Goal: Information Seeking & Learning: Learn about a topic

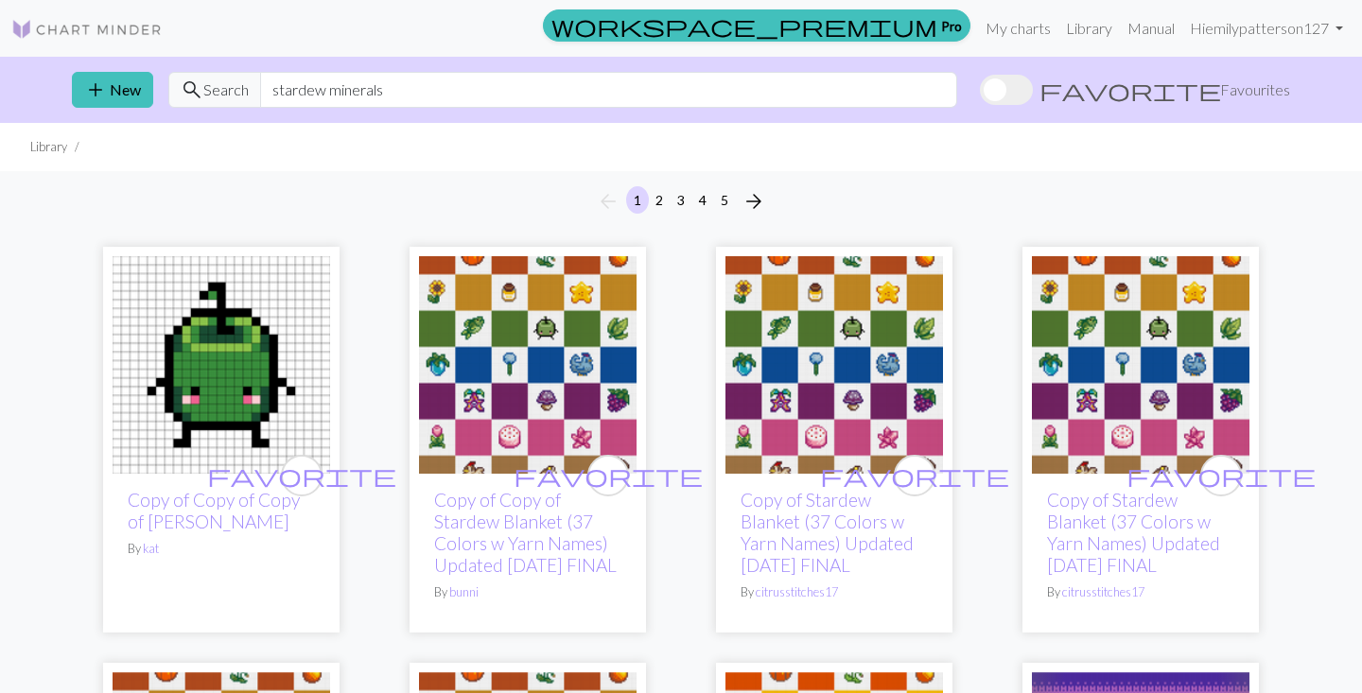
scroll to position [5329, 0]
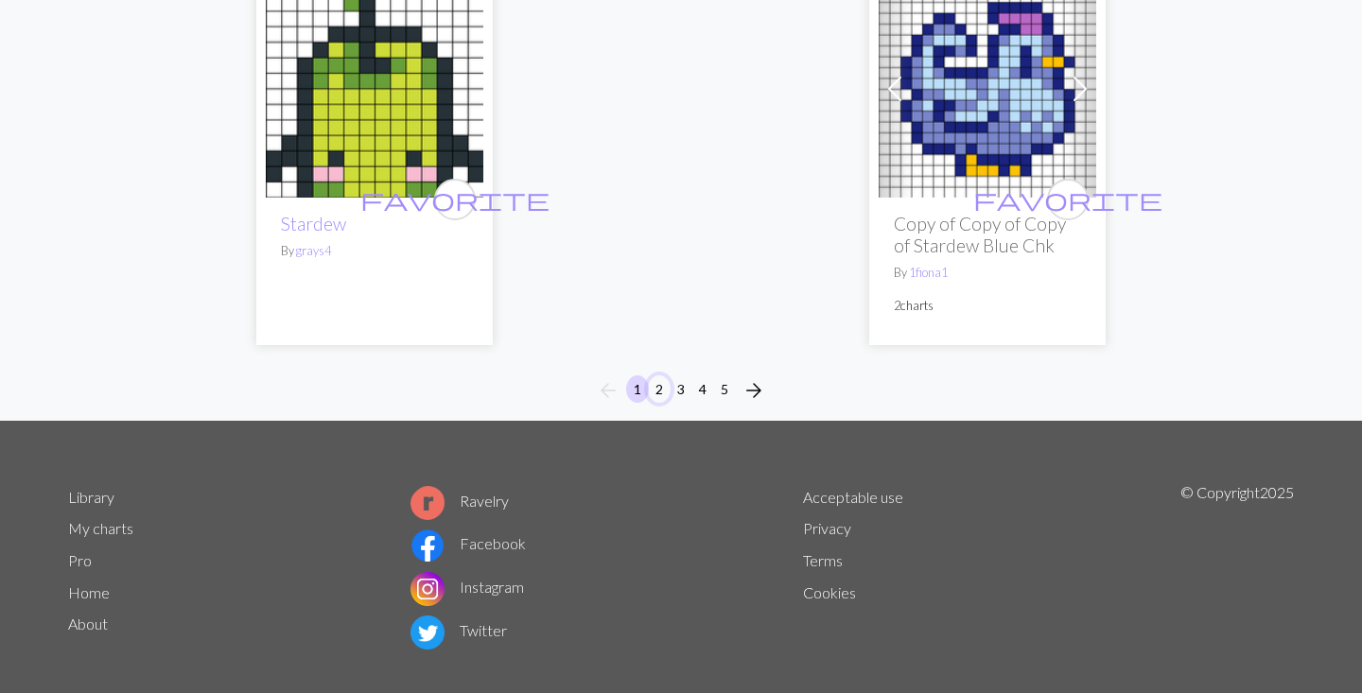
click at [666, 403] on button "2" at bounding box center [659, 388] width 23 height 27
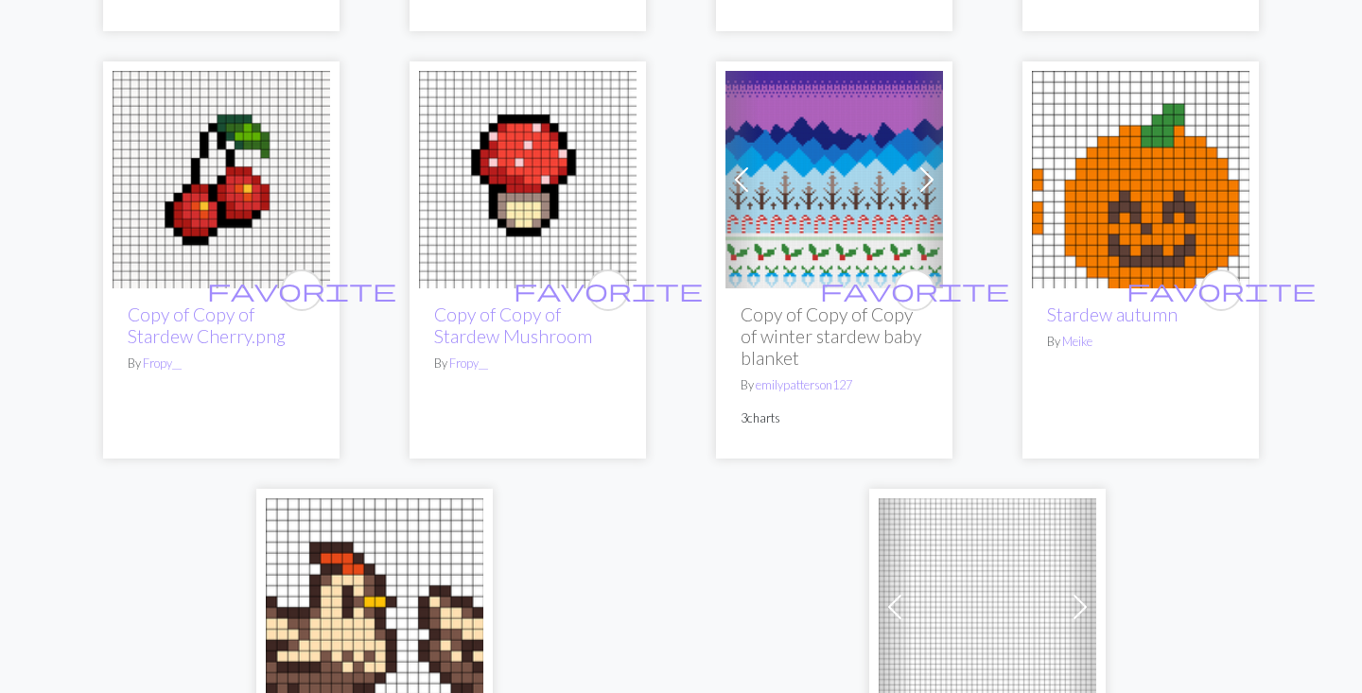
scroll to position [4714, 0]
click at [521, 319] on link "Copy of Copy of Stardew Mushroom" at bounding box center [513, 324] width 158 height 43
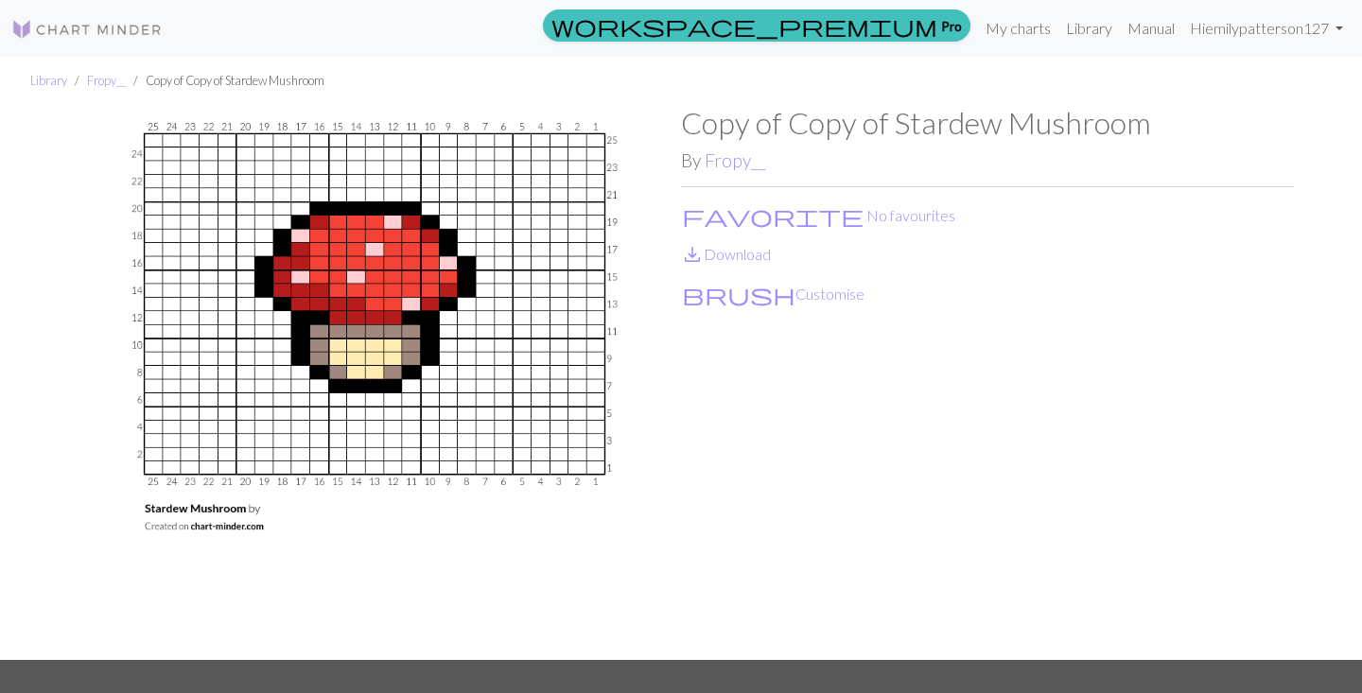
click at [736, 171] on div "Copy of Copy of Stardew Mushroom By Fropy__ favorite No favourites save_alt Dow…" at bounding box center [987, 382] width 613 height 554
click at [736, 156] on link "Fropy__" at bounding box center [734, 160] width 61 height 22
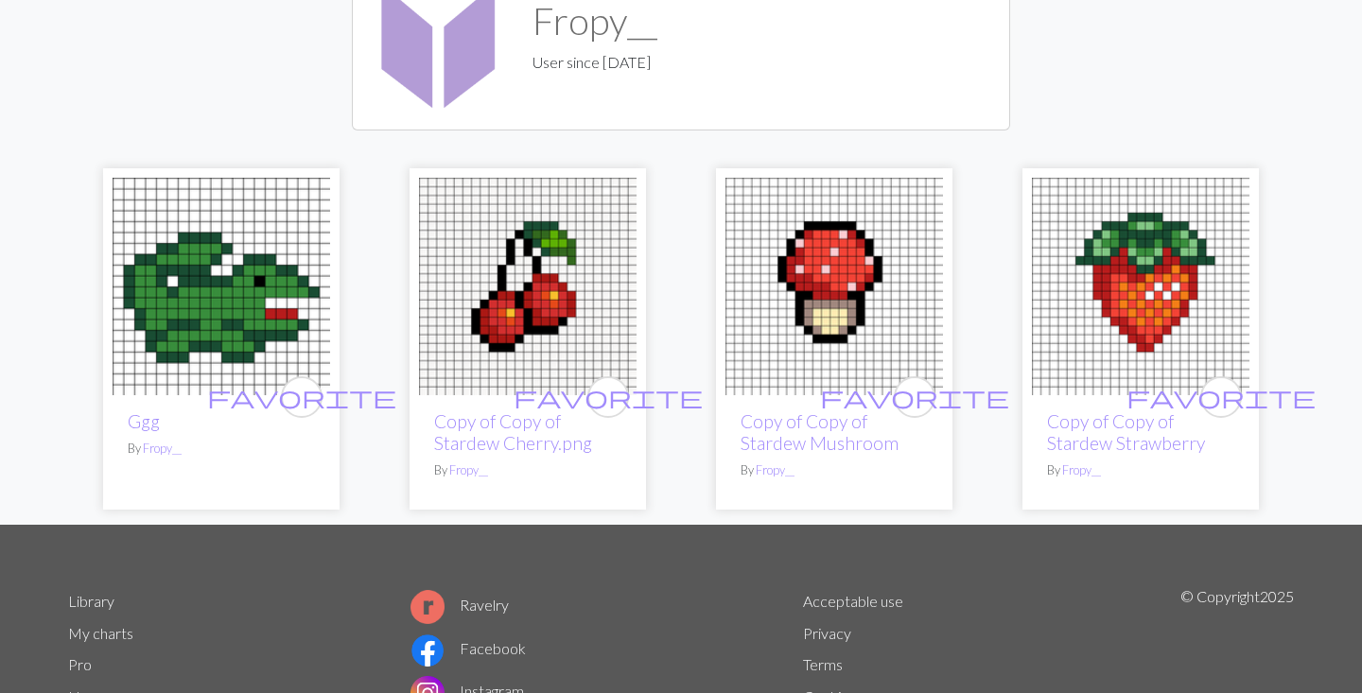
scroll to position [172, 0]
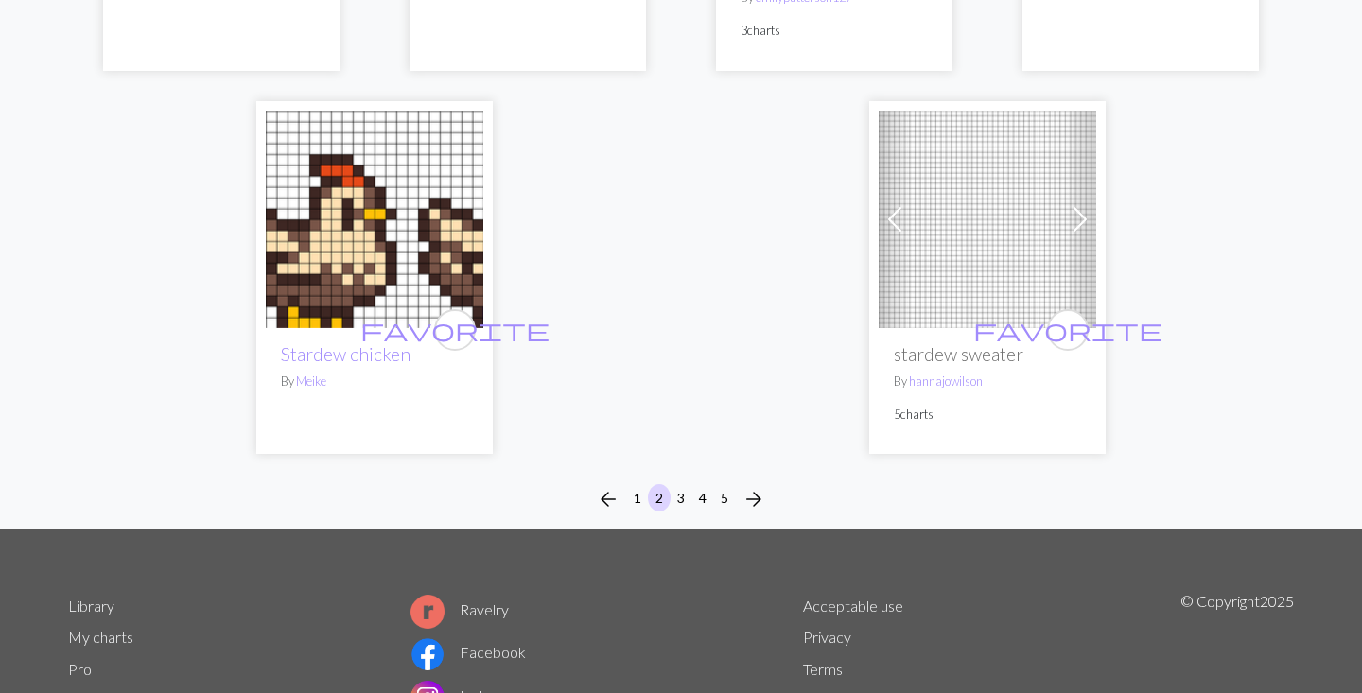
scroll to position [5112, 0]
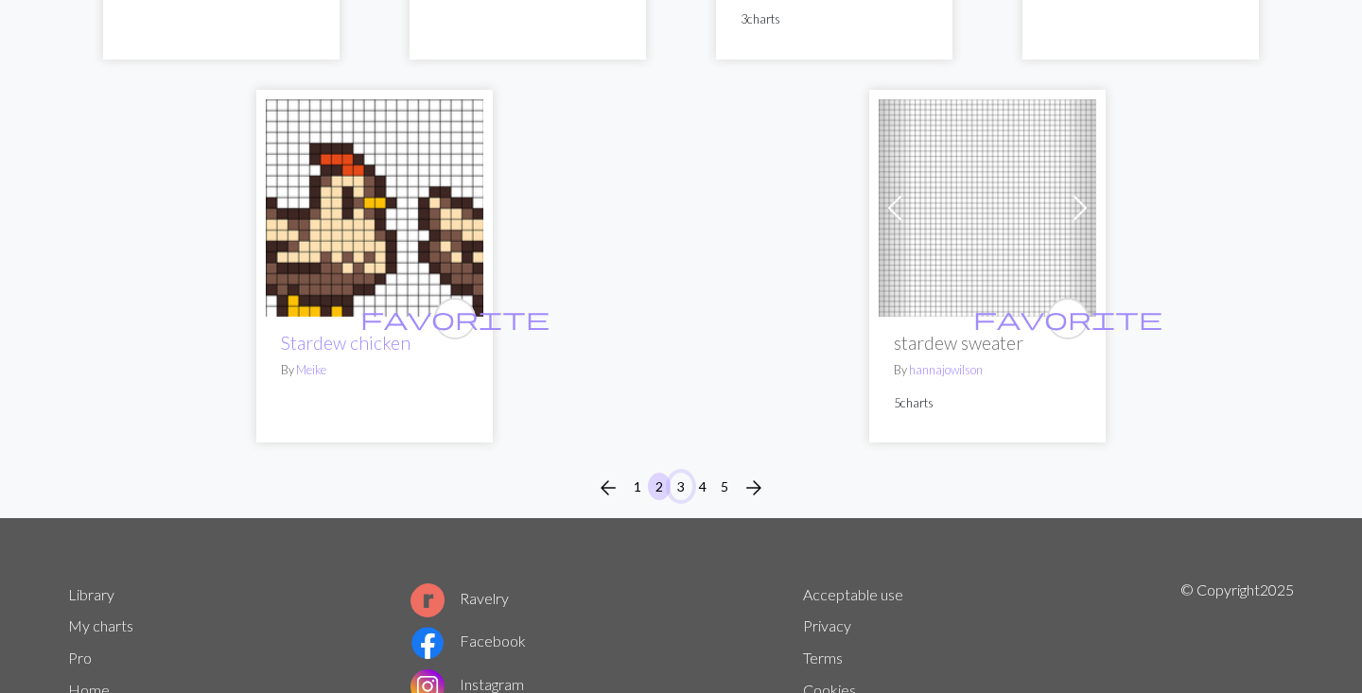
click at [672, 487] on button "3" at bounding box center [680, 486] width 23 height 27
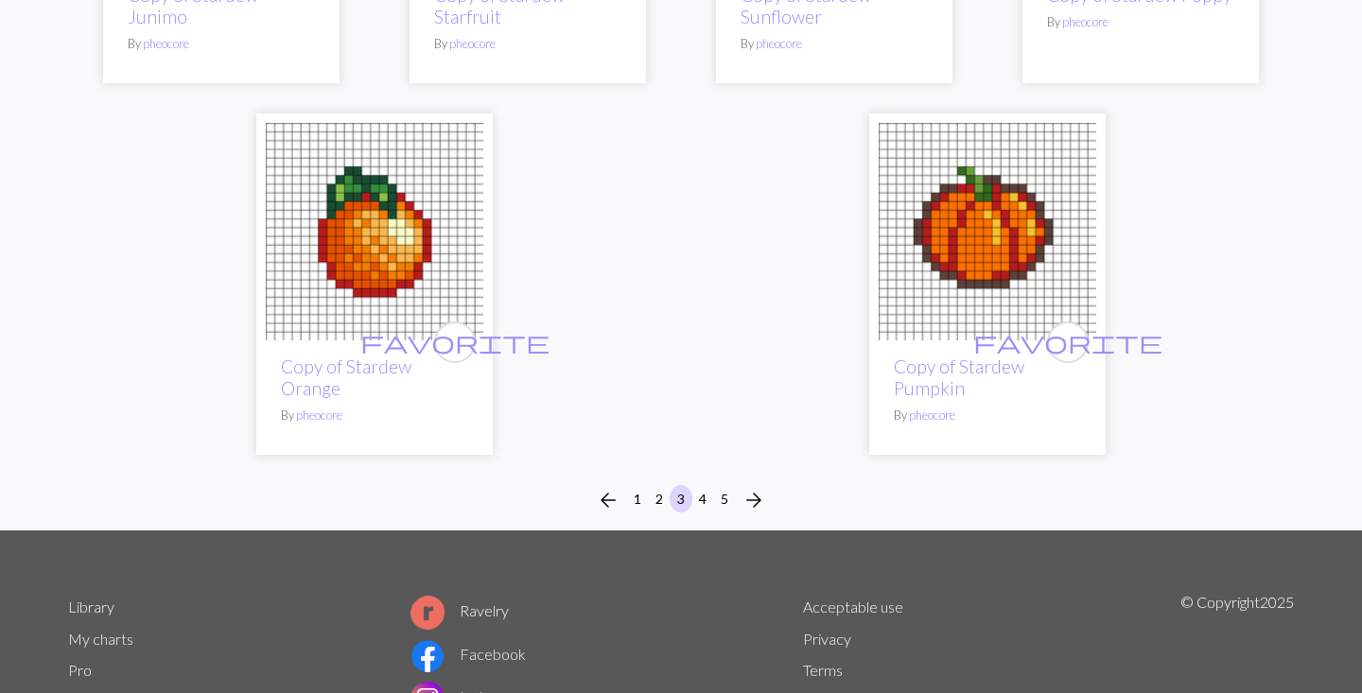
scroll to position [5003, 0]
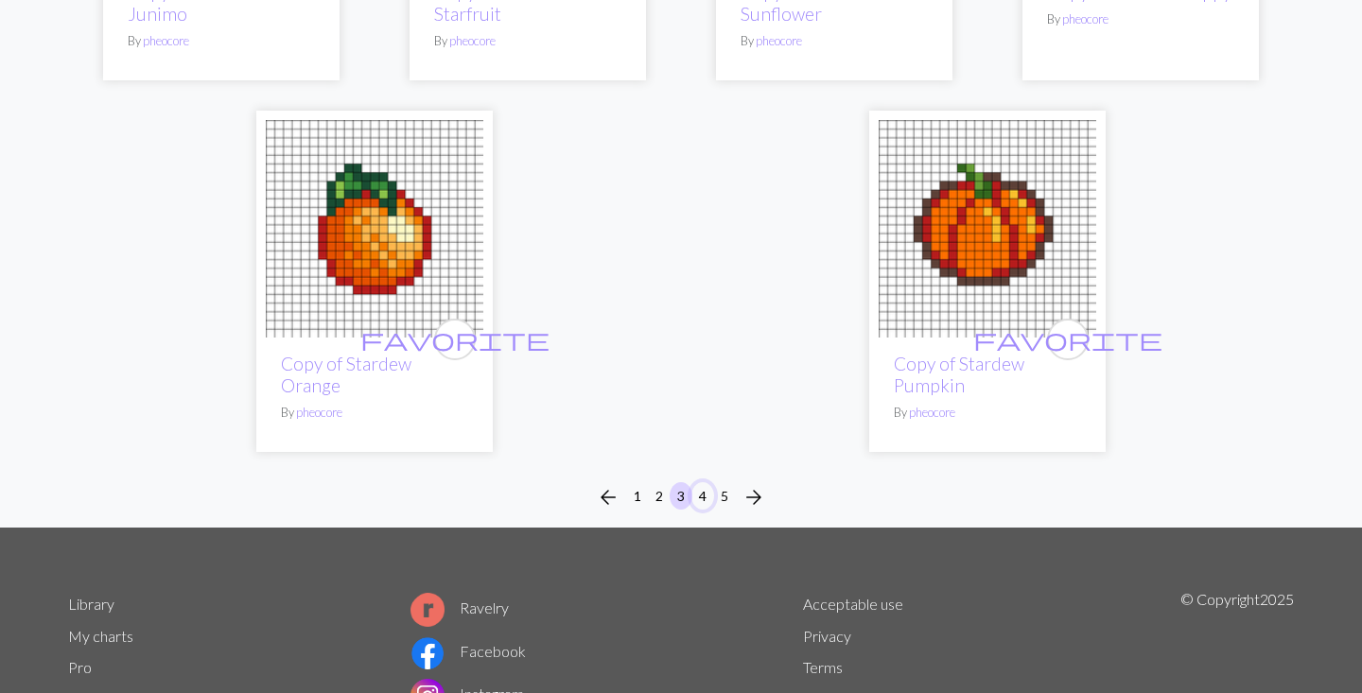
click at [702, 482] on button "4" at bounding box center [702, 495] width 23 height 27
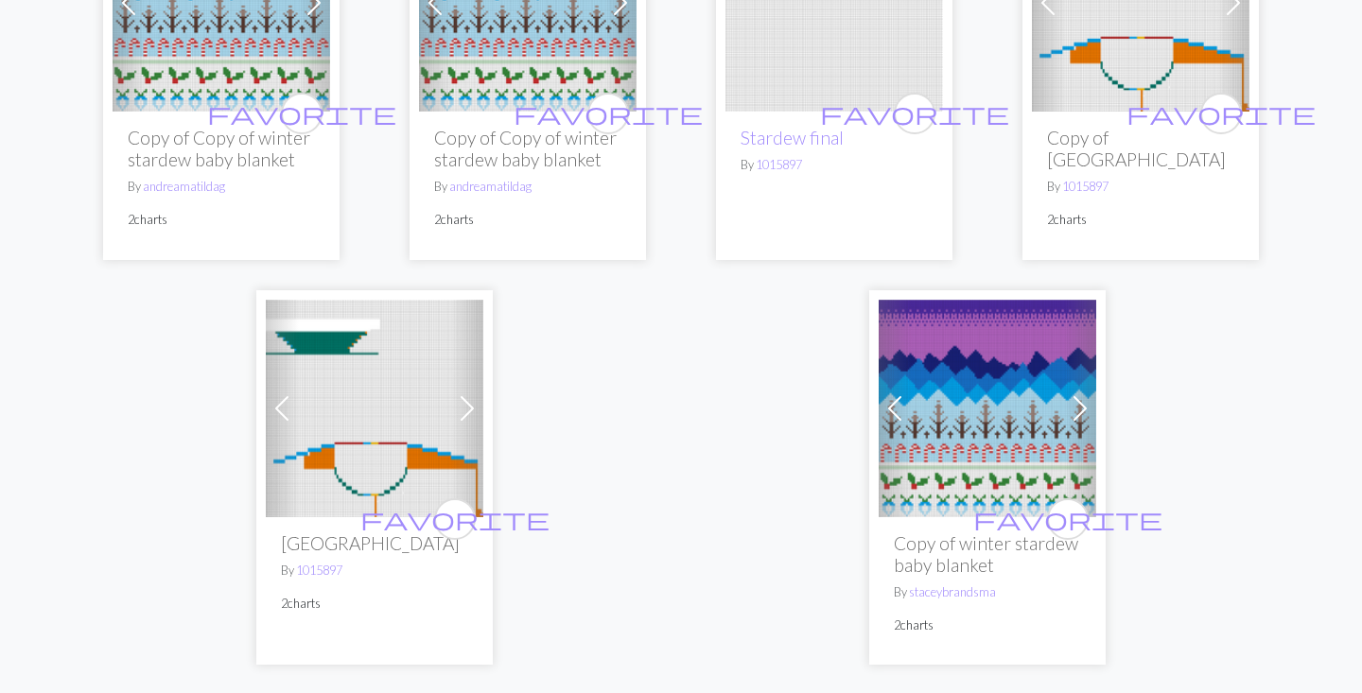
scroll to position [4553, 0]
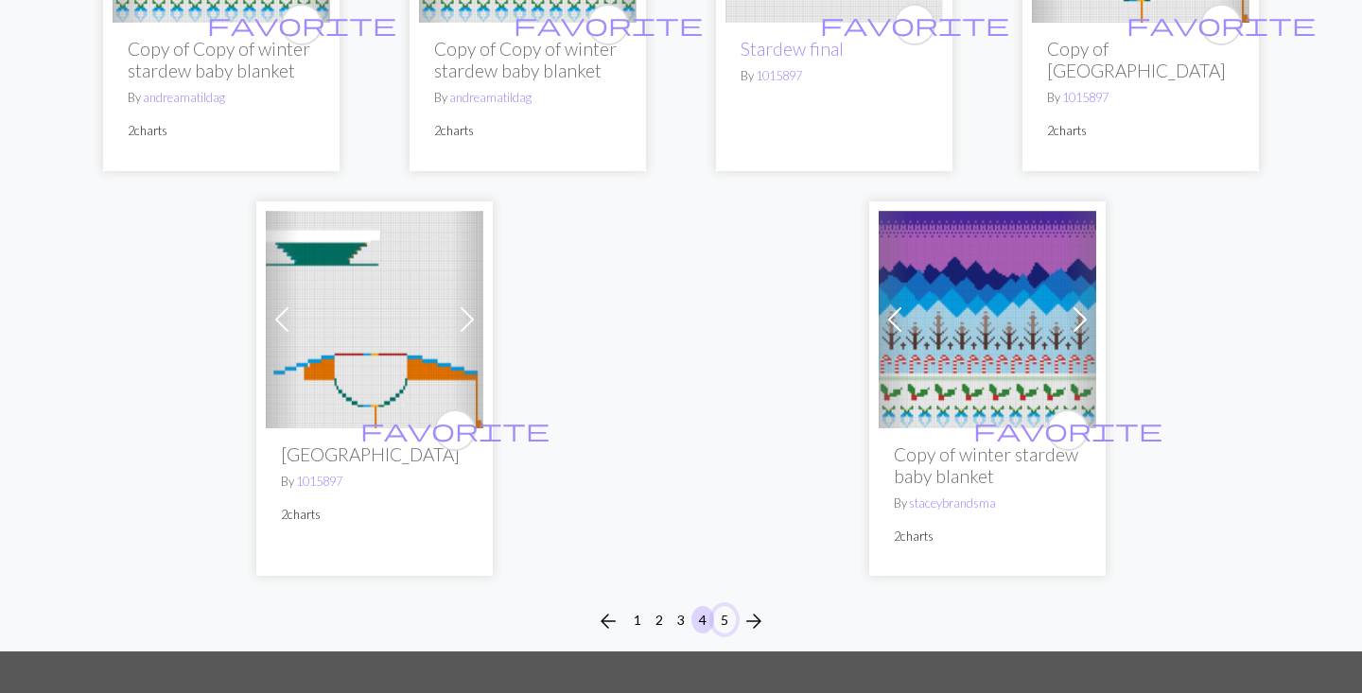
click at [720, 606] on button "5" at bounding box center [724, 619] width 23 height 27
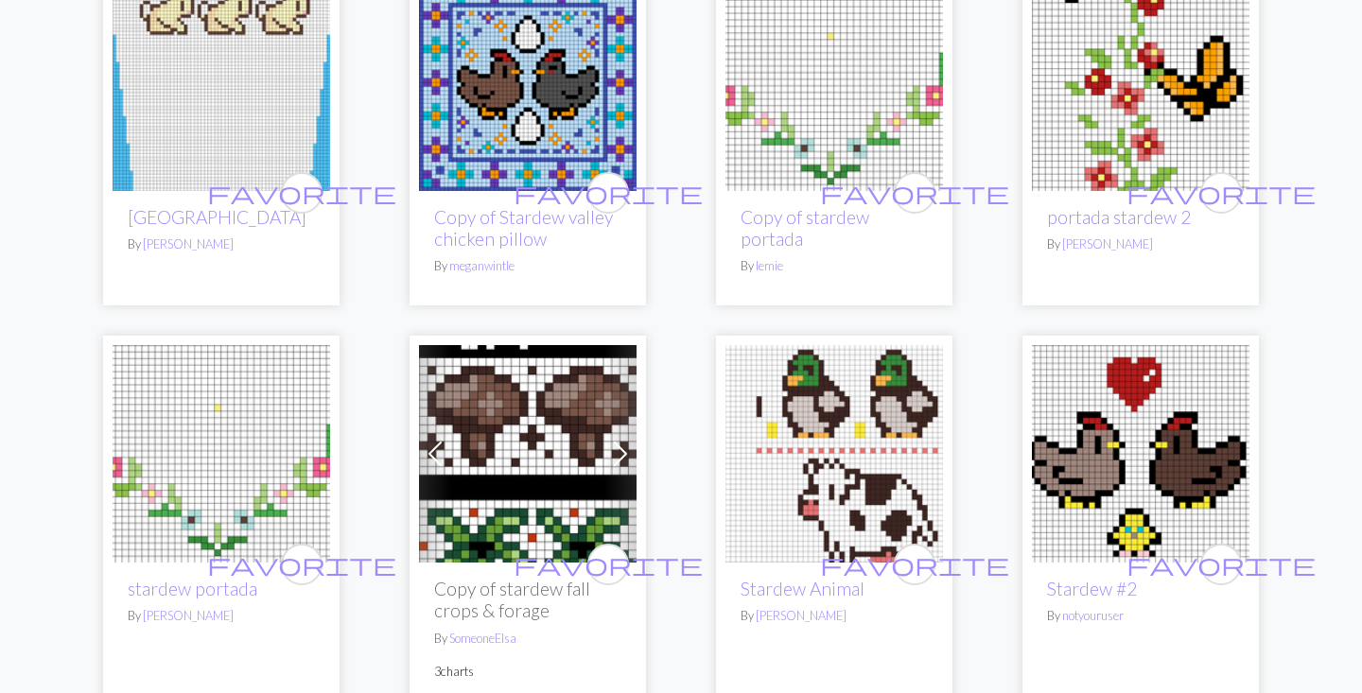
scroll to position [288, 0]
